Goal: Task Accomplishment & Management: Use online tool/utility

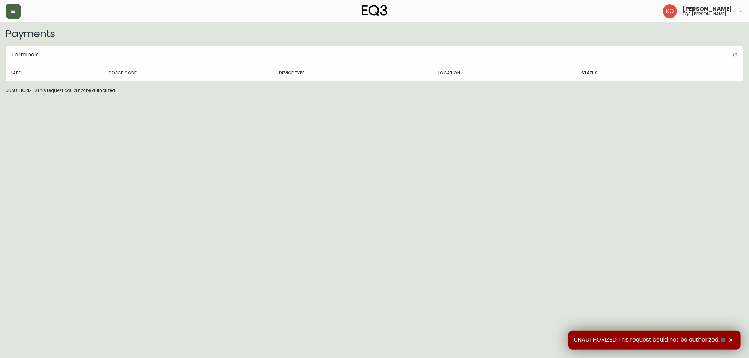
click at [10, 14] on button "button" at bounding box center [13, 11] width 15 height 15
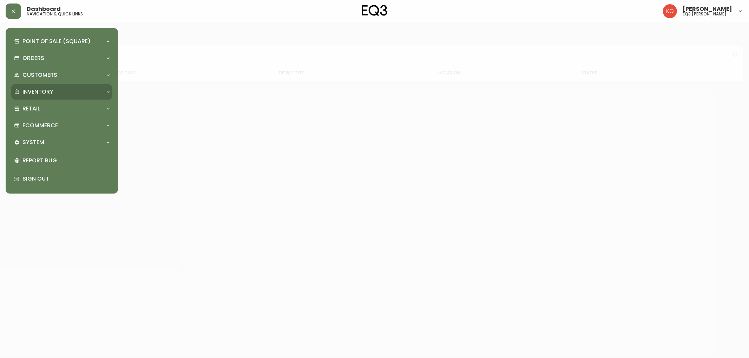
click at [59, 92] on div "Inventory" at bounding box center [58, 92] width 88 height 8
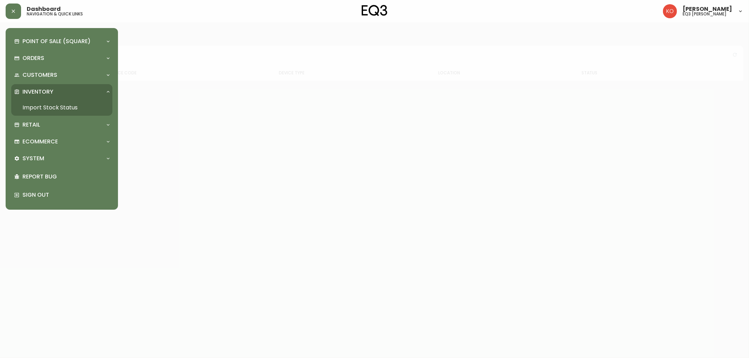
click at [62, 106] on link "Import Stock Status" at bounding box center [61, 108] width 101 height 16
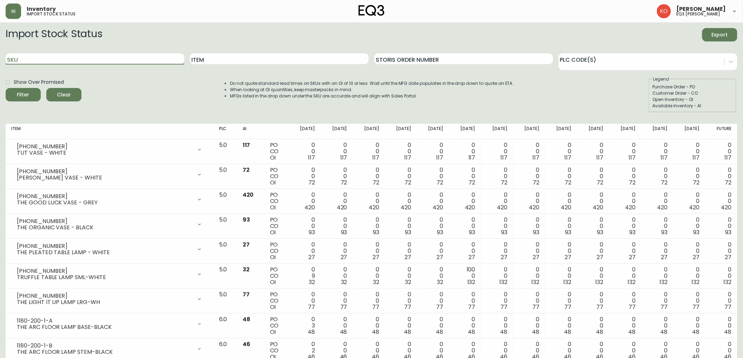
click at [111, 58] on input "SKU" at bounding box center [95, 58] width 179 height 11
click at [6, 88] on button "Filter" at bounding box center [23, 94] width 35 height 13
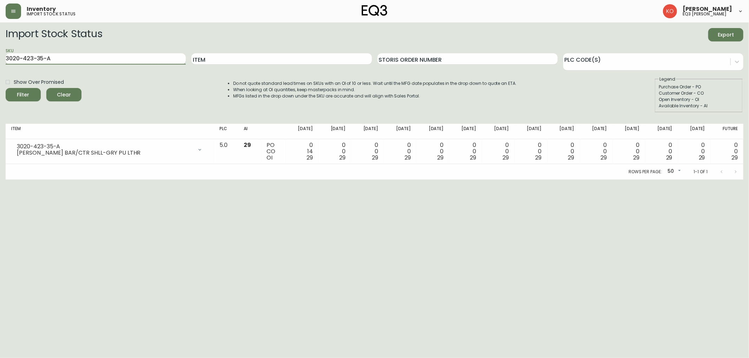
click at [128, 62] on input "3020-423-35-A" at bounding box center [96, 58] width 180 height 11
drag, startPoint x: 128, startPoint y: 62, endPoint x: 69, endPoint y: 62, distance: 59.0
click at [69, 62] on input "3020-423-35-A" at bounding box center [96, 58] width 180 height 11
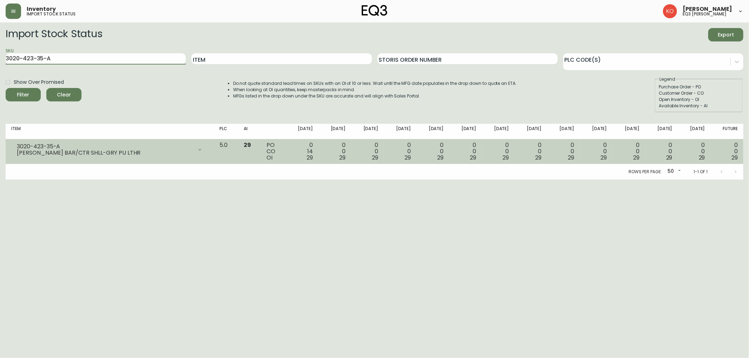
click at [25, 156] on div "[PERSON_NAME] BAR/CTR SHLL-GRY PU LTHR" at bounding box center [105, 153] width 176 height 6
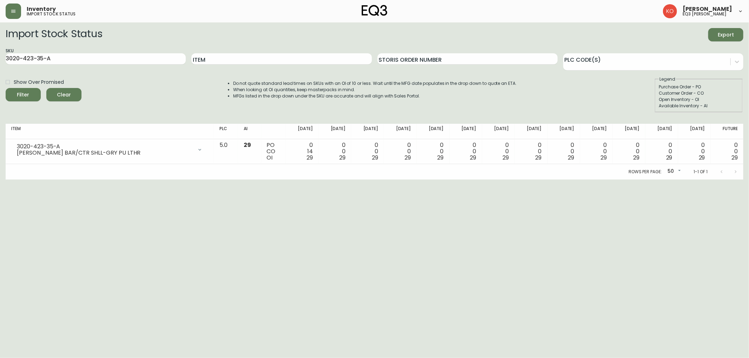
click at [18, 136] on th "Item" at bounding box center [110, 131] width 208 height 15
click at [117, 127] on th "Item" at bounding box center [110, 131] width 208 height 15
click at [679, 164] on div "Rows per page: 50 50 1-1 of 1" at bounding box center [375, 171] width 738 height 15
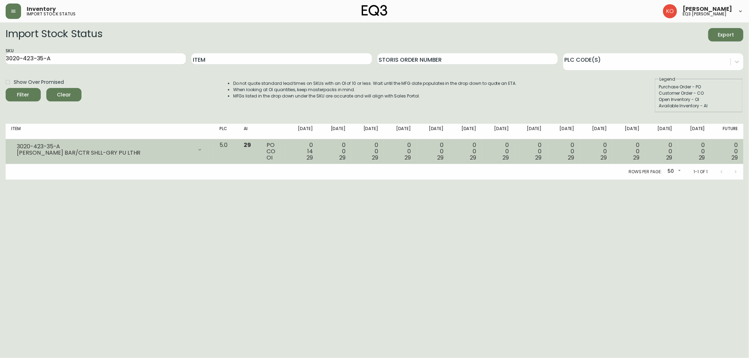
click at [668, 157] on span "29" at bounding box center [669, 158] width 6 height 8
click at [667, 157] on span "29" at bounding box center [669, 158] width 6 height 8
click at [238, 157] on td "5.0" at bounding box center [226, 151] width 24 height 25
click at [203, 150] on icon at bounding box center [200, 150] width 6 height 6
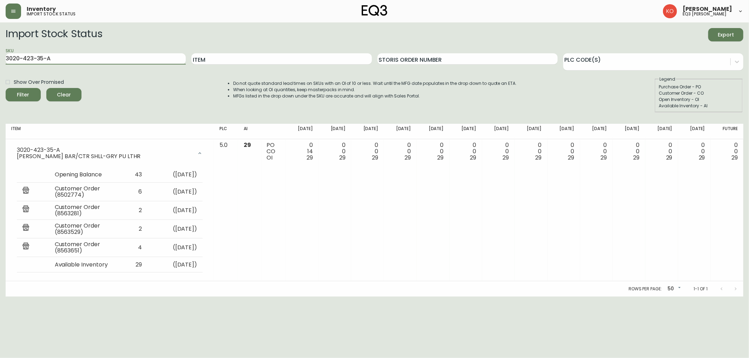
drag, startPoint x: 53, startPoint y: 60, endPoint x: 0, endPoint y: 66, distance: 53.3
click at [0, 66] on main "Import Stock Status Export SKU 3020-423-35-A Item Storis Order Number PLC Code(…" at bounding box center [374, 159] width 749 height 275
paste input "text"
type input "3020-423-4-B"
click at [6, 88] on button "Filter" at bounding box center [23, 94] width 35 height 13
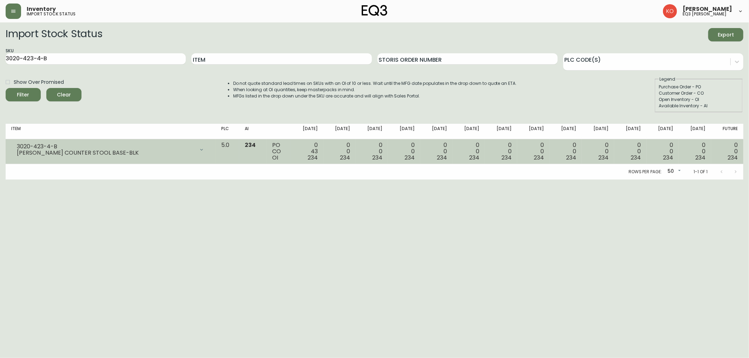
click at [71, 154] on div "[PERSON_NAME] COUNTER STOOL BASE-BLK" at bounding box center [106, 153] width 178 height 6
